Goal: Task Accomplishment & Management: Use online tool/utility

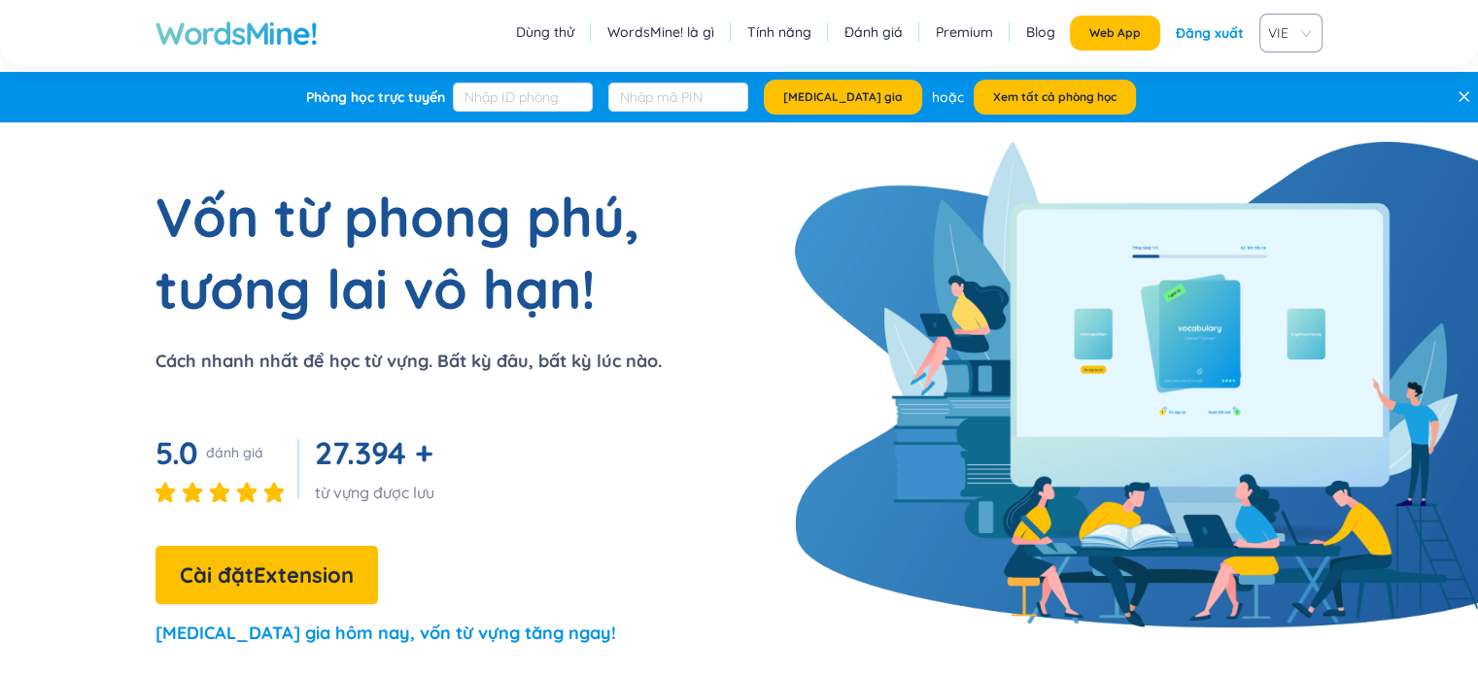
click at [730, 21] on div "Đăng xuất" at bounding box center [1210, 33] width 68 height 35
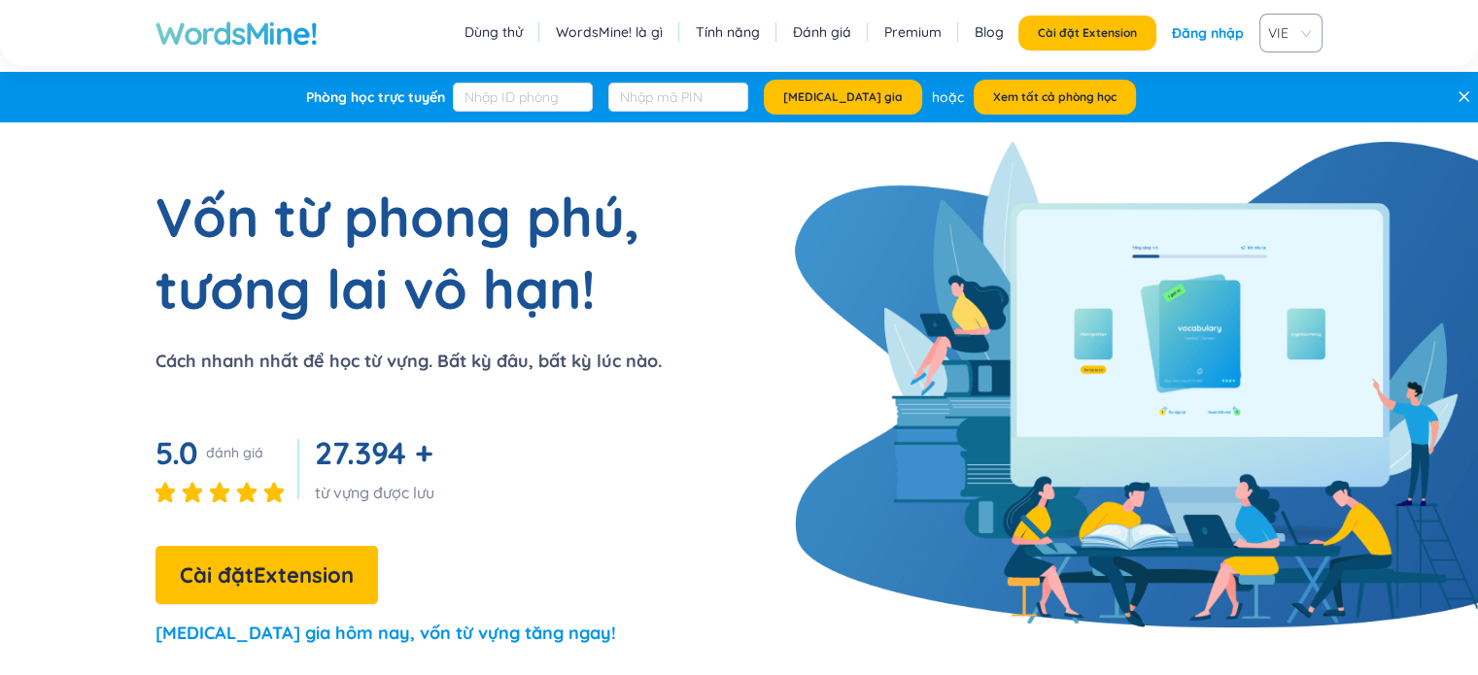
click at [730, 31] on link "Đăng nhập" at bounding box center [1208, 33] width 72 height 35
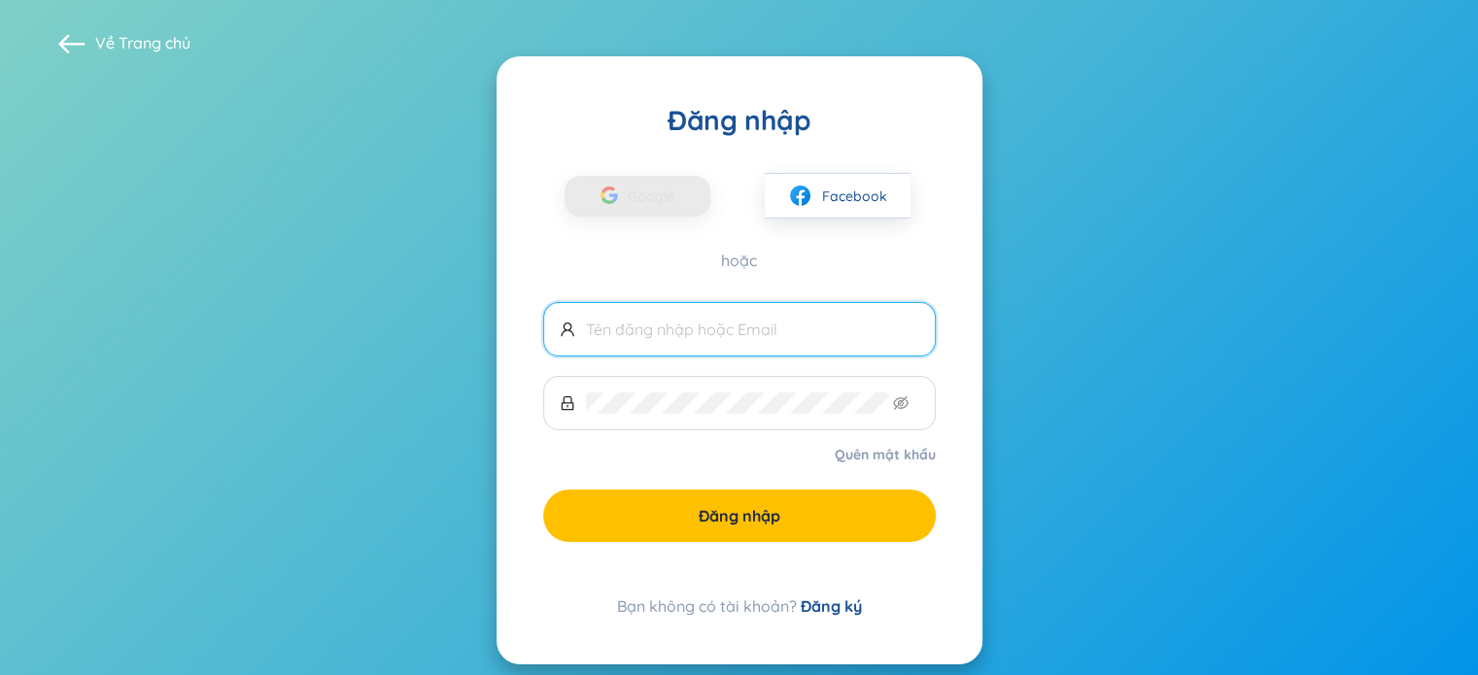
type input "[EMAIL_ADDRESS][DOMAIN_NAME]"
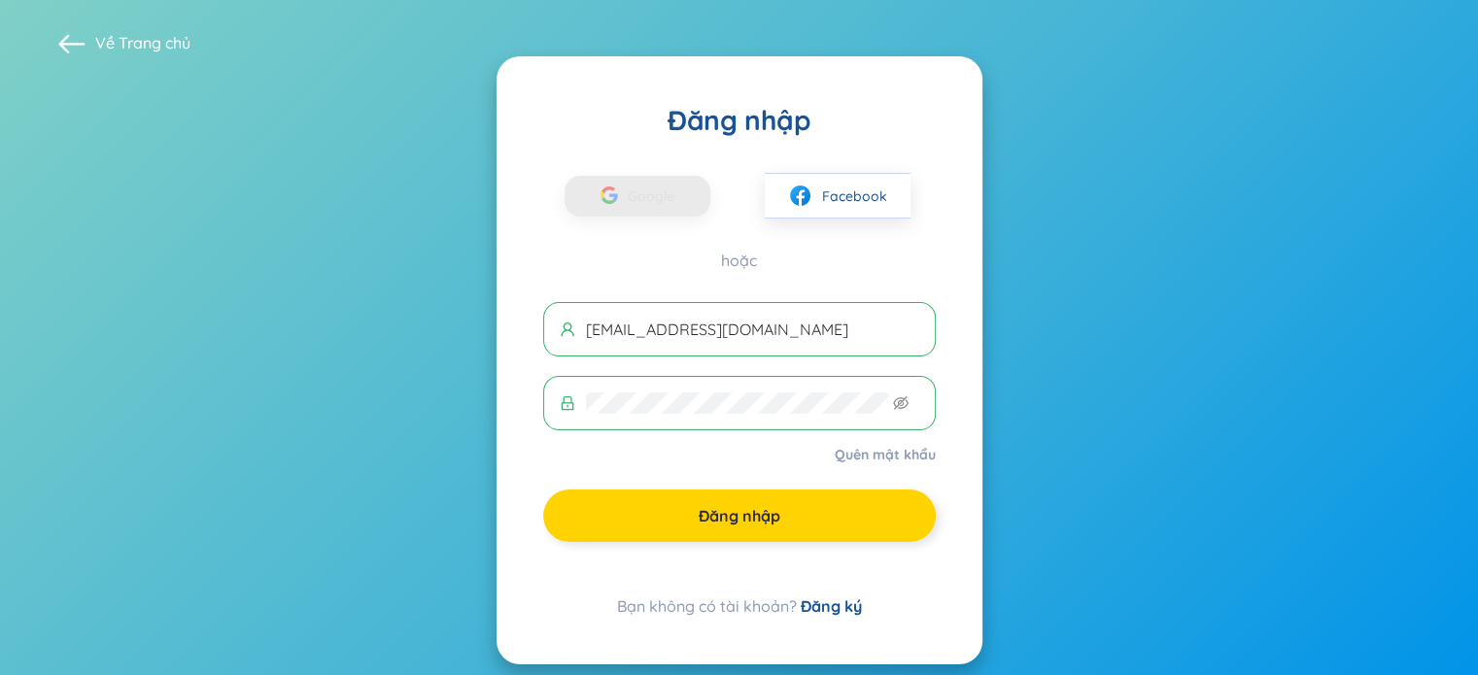
click at [730, 530] on button "Đăng nhập" at bounding box center [739, 516] width 393 height 52
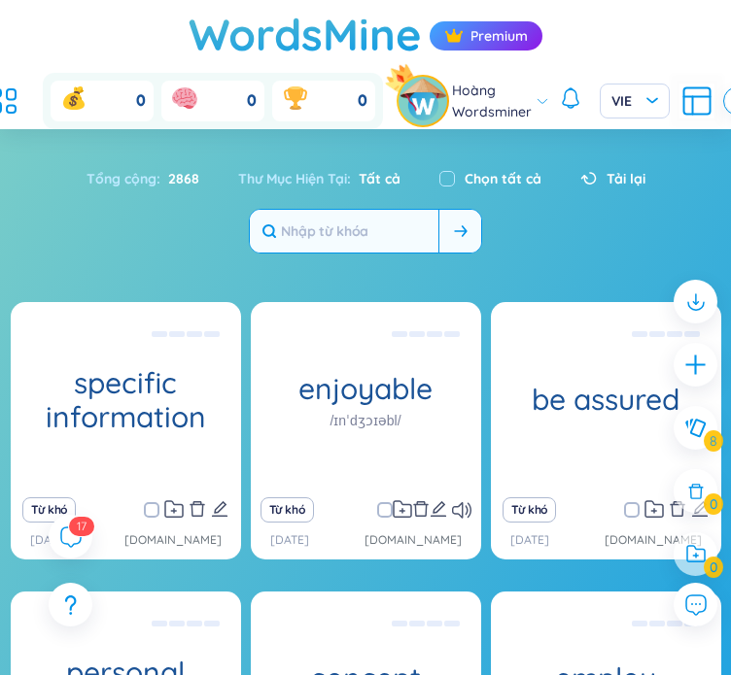
click at [350, 231] on input "text" at bounding box center [344, 231] width 188 height 43
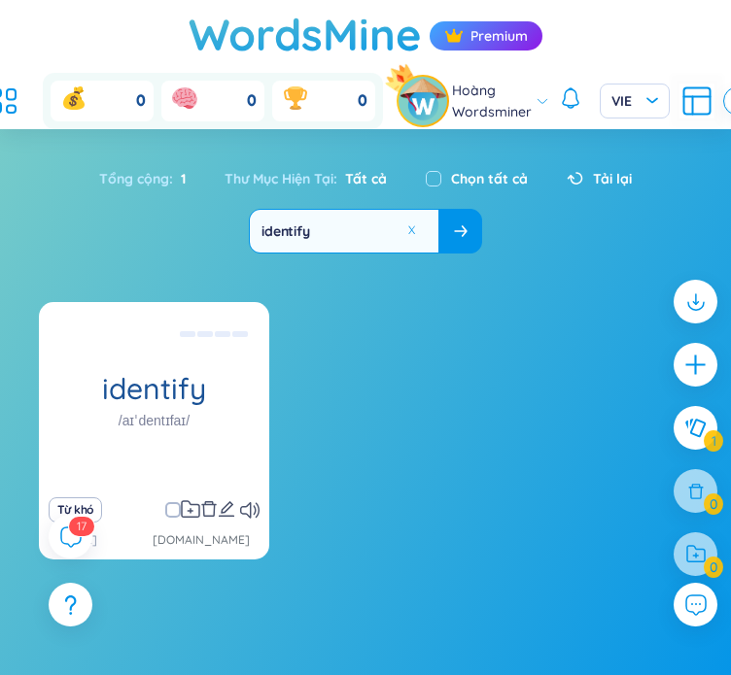
drag, startPoint x: 342, startPoint y: 227, endPoint x: 238, endPoint y: 223, distance: 104.0
click at [238, 223] on div "Tổng cộng : 1 Thư Mục Hiện Tại : Tất cả Chọn tất cả Tải lại identify" at bounding box center [365, 206] width 731 height 115
type input "identify"
click at [224, 506] on icon "edit" at bounding box center [226, 508] width 17 height 17
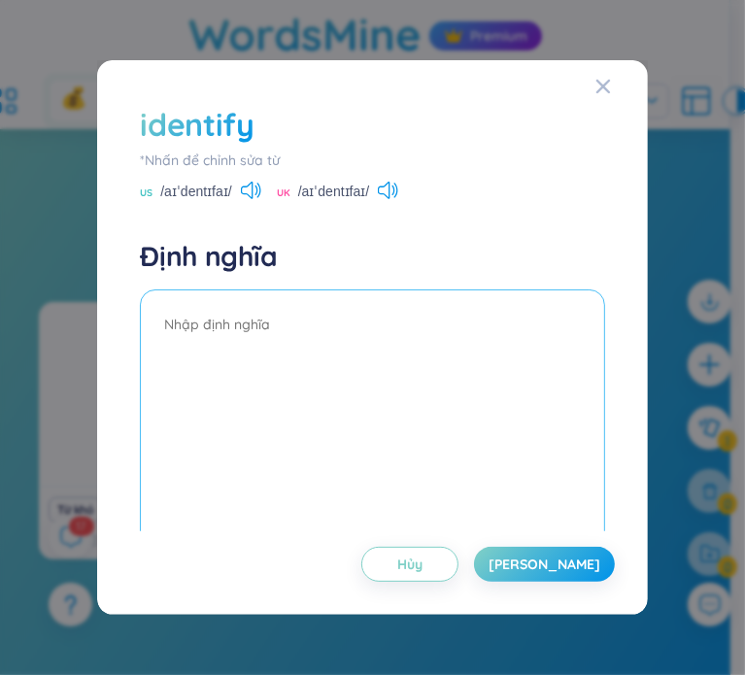
paste textarea "xác định / nhận dạng / nhận diện"
type textarea "xác định / nhận dạng / nhận diện"
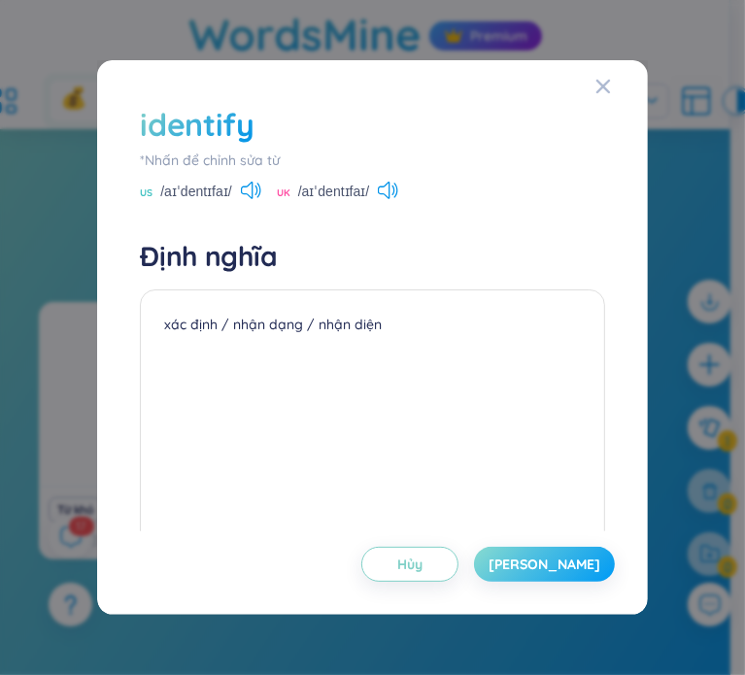
click at [575, 566] on span "Lưu" at bounding box center [545, 564] width 112 height 19
